Goal: Task Accomplishment & Management: Use online tool/utility

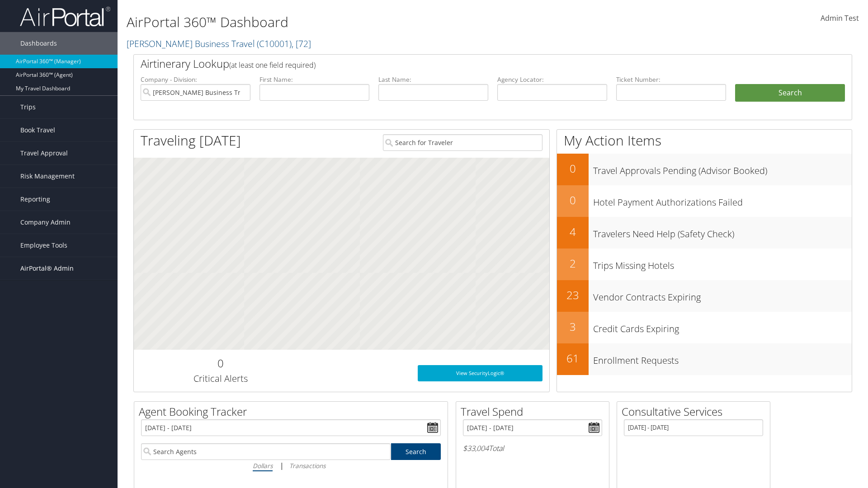
click at [59, 269] on span "AirPortal® Admin" at bounding box center [46, 268] width 53 height 23
click at [59, 429] on link "Queue Manager" at bounding box center [59, 436] width 118 height 14
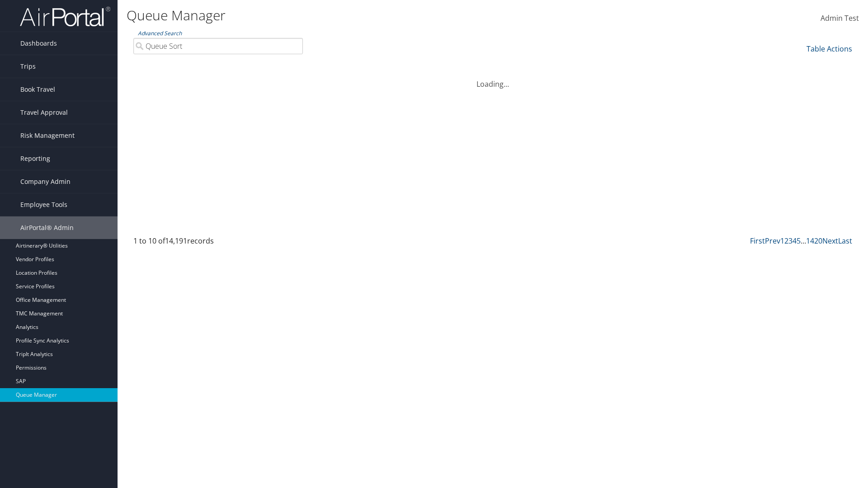
type input "Queue Sort"
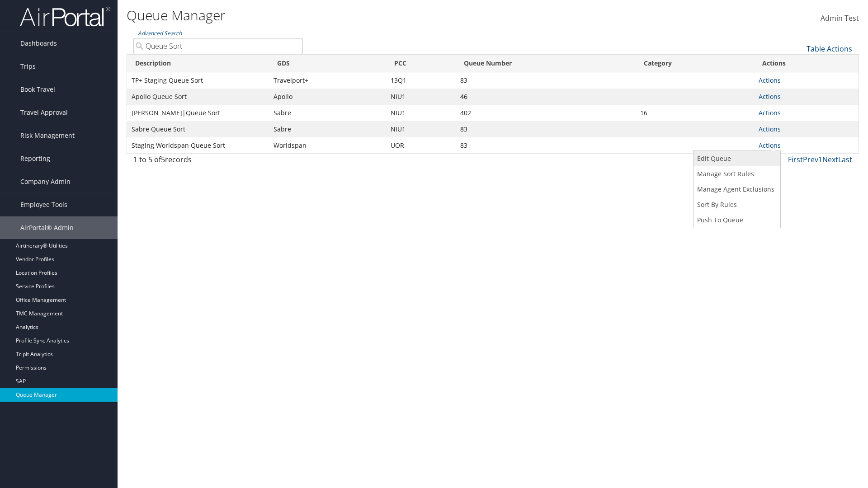
click at [736, 159] on link "Edit Queue" at bounding box center [735, 158] width 85 height 15
select select "9"
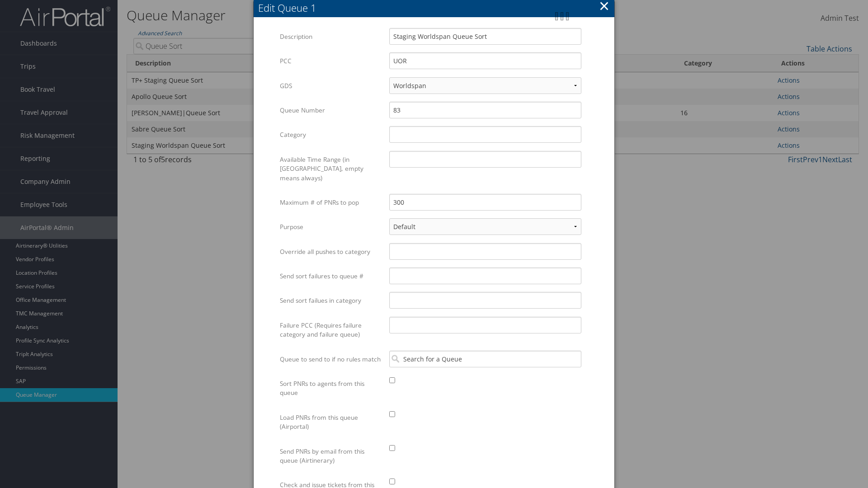
scroll to position [136, 0]
